Goal: Information Seeking & Learning: Learn about a topic

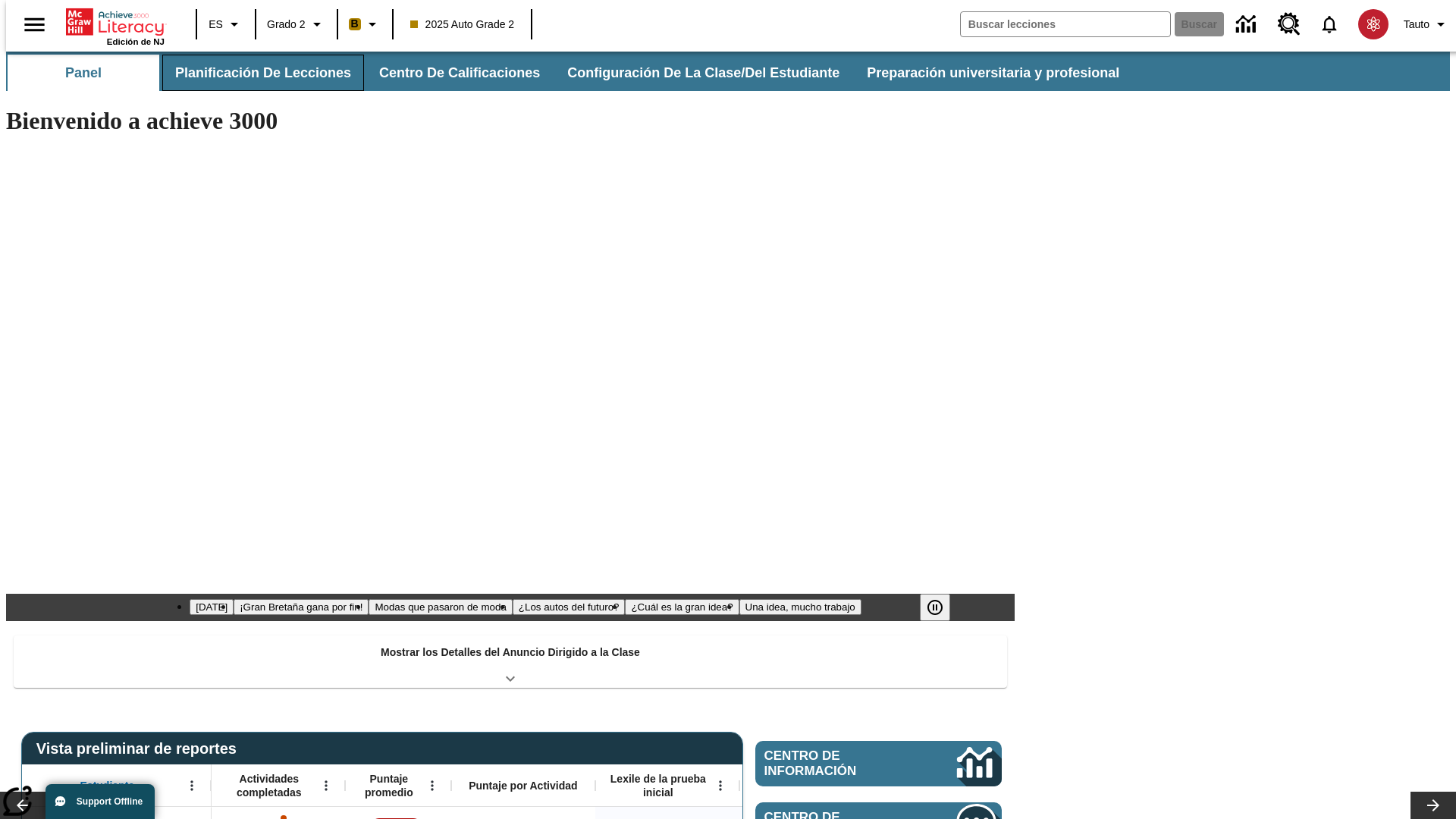
click at [254, 72] on button "Planificación de lecciones" at bounding box center [263, 73] width 202 height 37
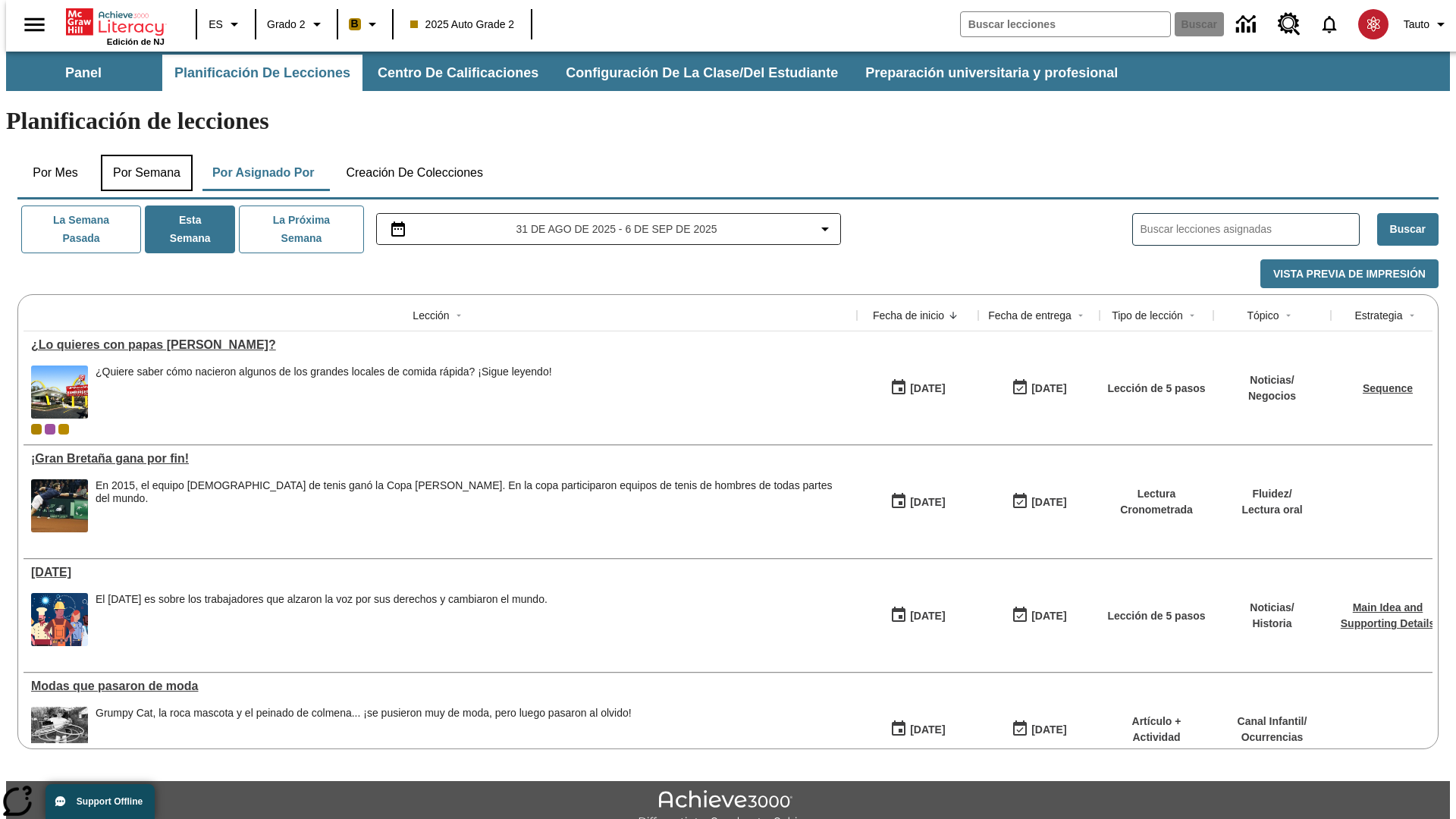
click at [142, 155] on button "Por semana" at bounding box center [147, 173] width 92 height 37
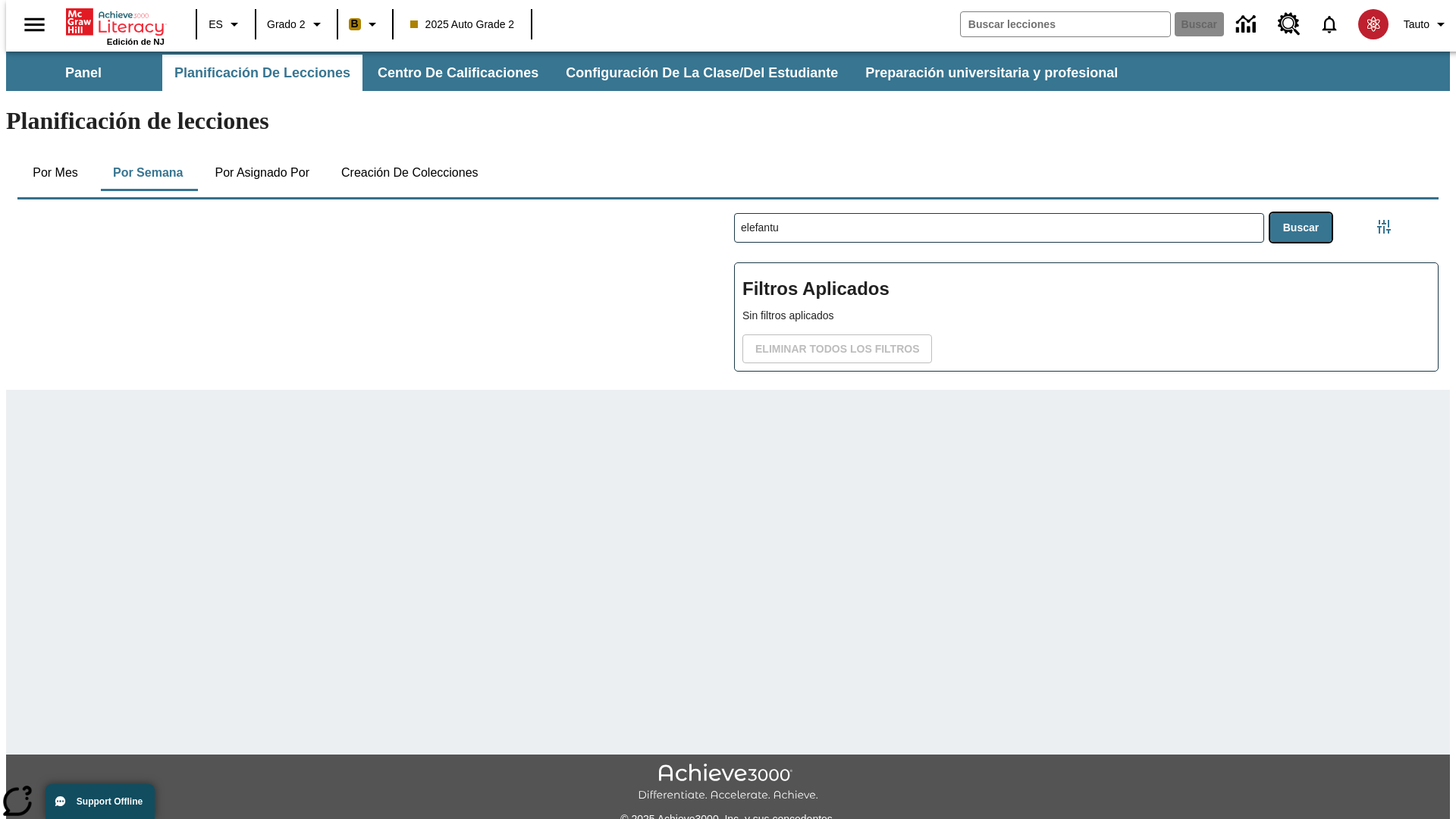
click at [1304, 213] on button "Buscar" at bounding box center [1301, 228] width 62 height 30
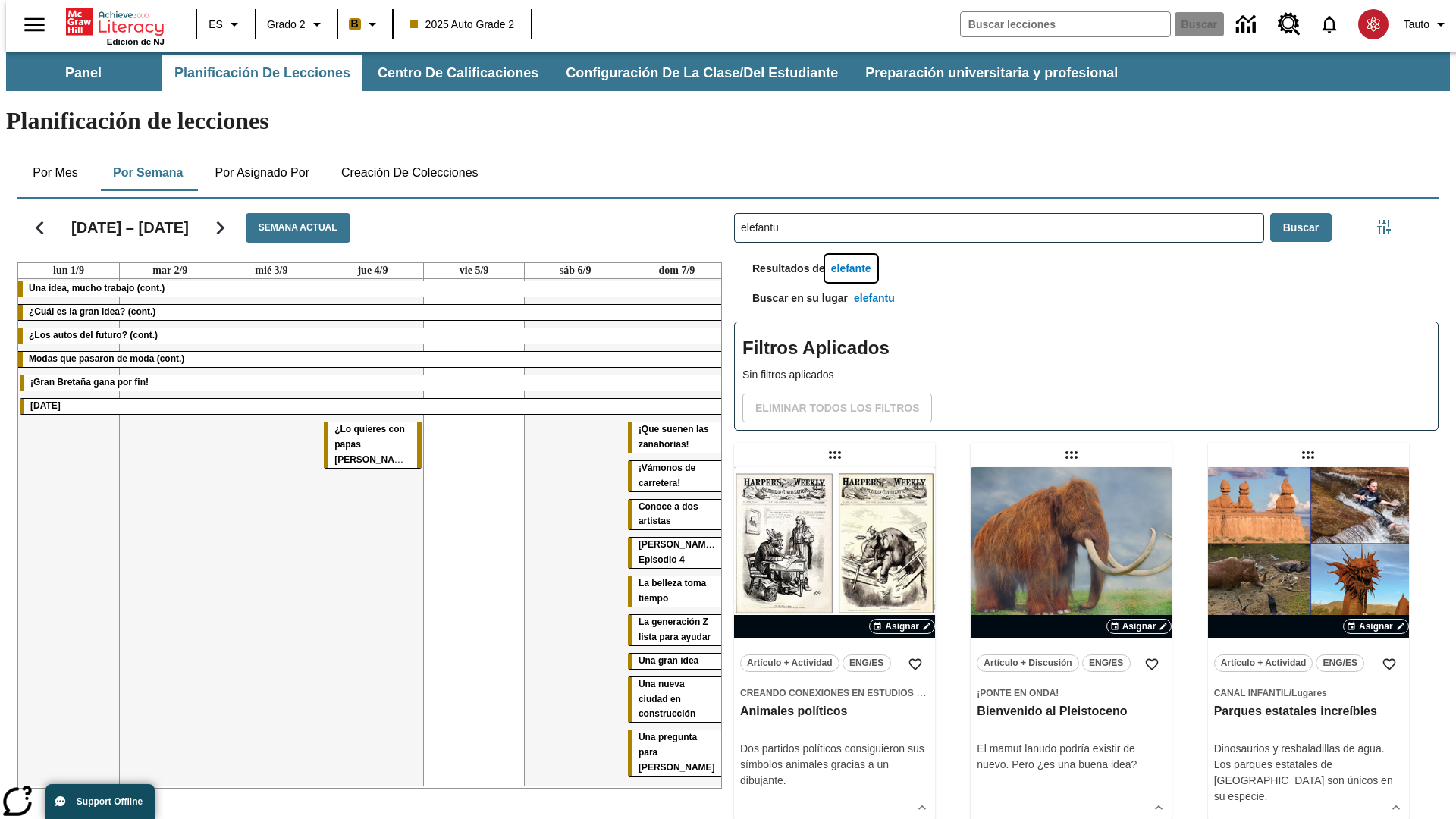
click at [853, 255] on button "elefante" at bounding box center [851, 269] width 52 height 28
type input "elefante"
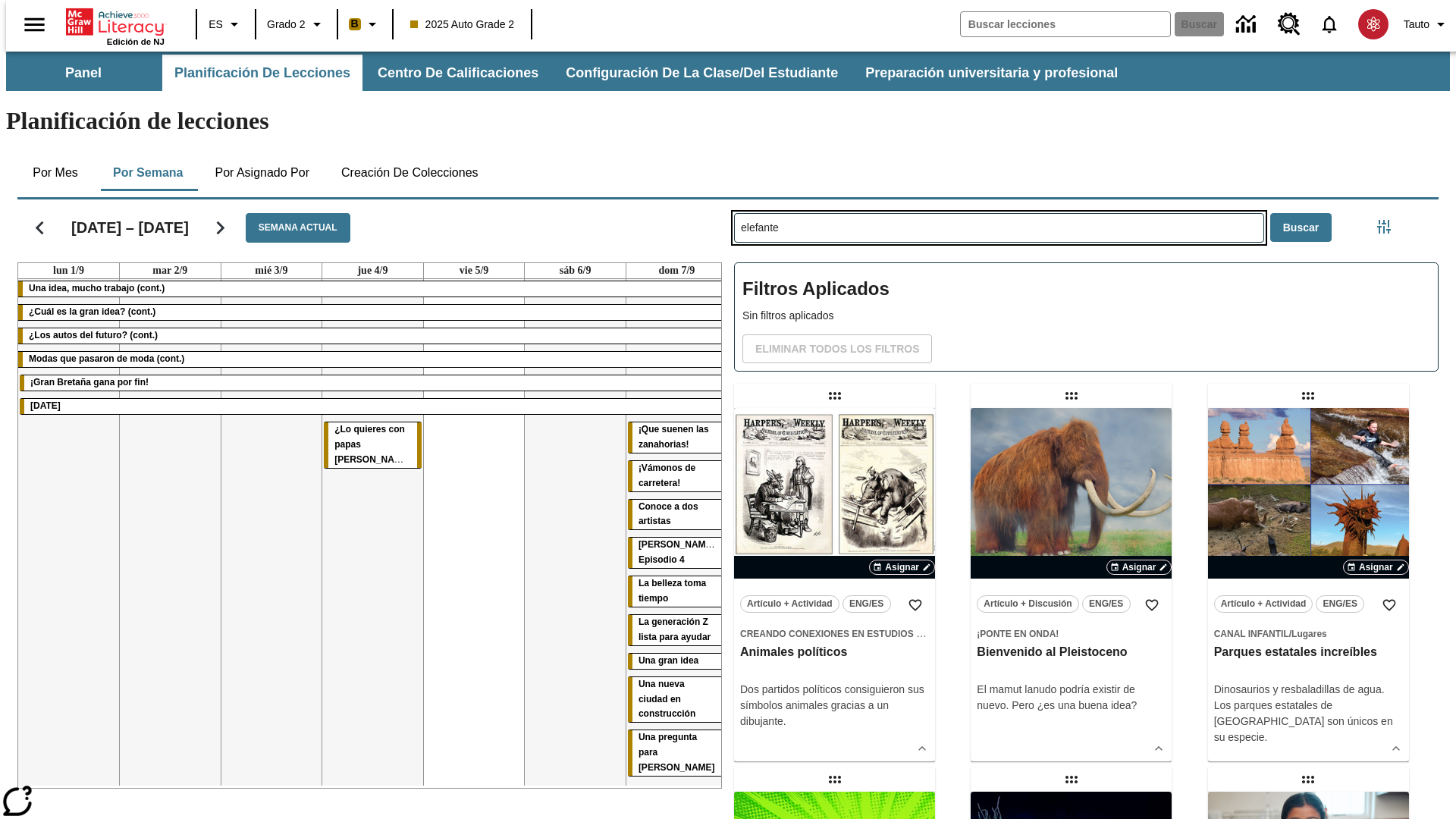
type input "elefantu"
